Goal: Go to known website: Access a specific website the user already knows

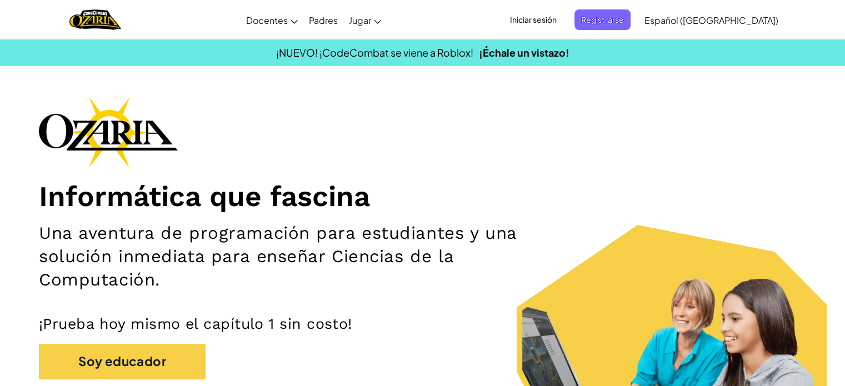
click at [554, 19] on span "Iniciar sesión" at bounding box center [533, 19] width 60 height 21
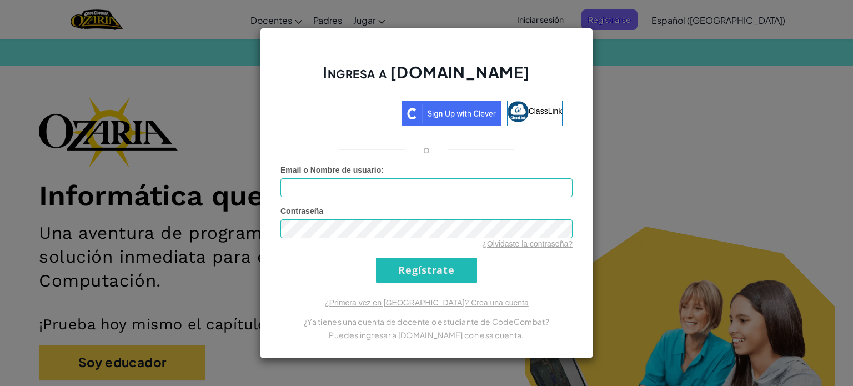
click at [476, 162] on div "Ingresa a [DOMAIN_NAME] ClassLink o Error desconocido. Email o Nombre de usuari…" at bounding box center [426, 193] width 333 height 331
click at [625, 169] on div "Ingresa a [DOMAIN_NAME] ClassLink o Error desconocido. Email o Nombre de usuari…" at bounding box center [426, 193] width 853 height 386
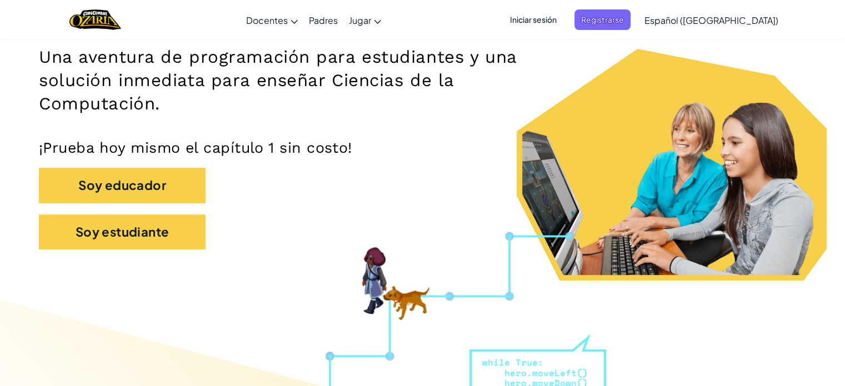
scroll to position [115, 0]
